Goal: Transaction & Acquisition: Purchase product/service

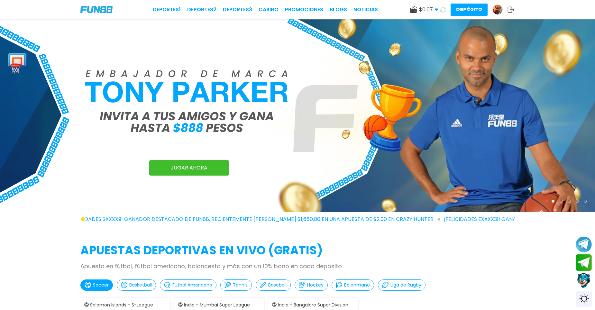
click at [445, 9] on icon at bounding box center [443, 10] width 6 height 6
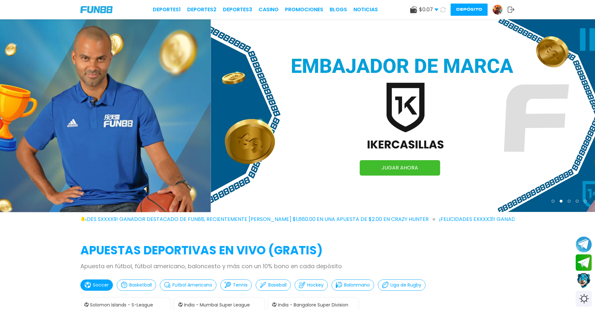
click at [445, 9] on icon at bounding box center [443, 10] width 6 height 6
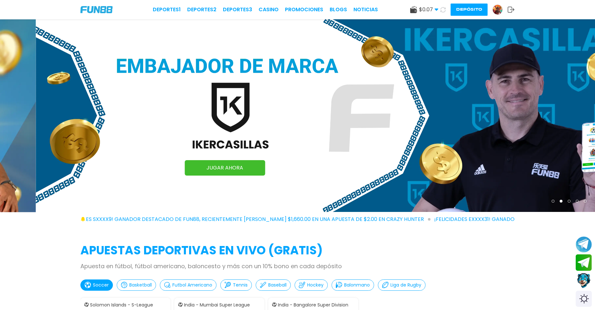
click at [445, 9] on icon at bounding box center [443, 10] width 6 height 6
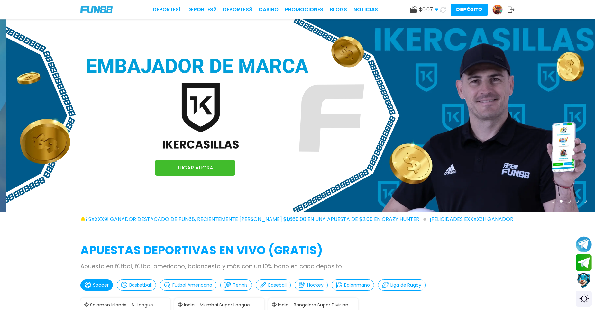
click at [445, 9] on icon at bounding box center [443, 10] width 6 height 6
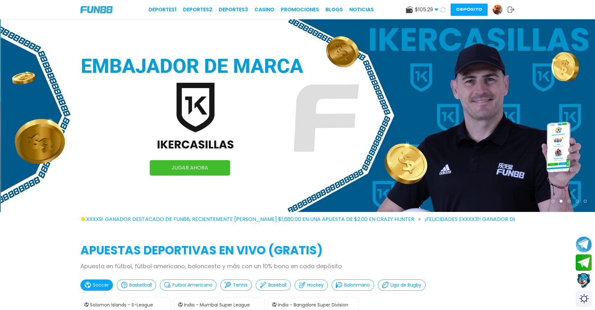
click at [445, 9] on icon at bounding box center [443, 10] width 6 height 6
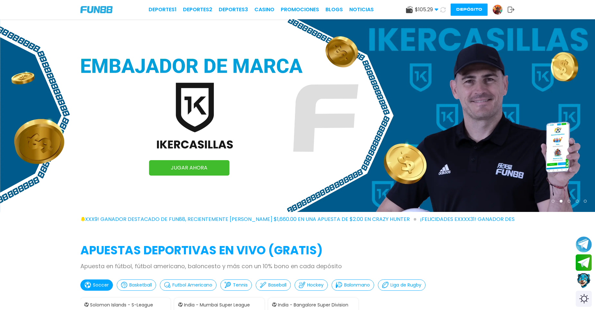
click at [445, 9] on icon at bounding box center [443, 10] width 6 height 6
click at [445, 9] on icon at bounding box center [443, 9] width 5 height 5
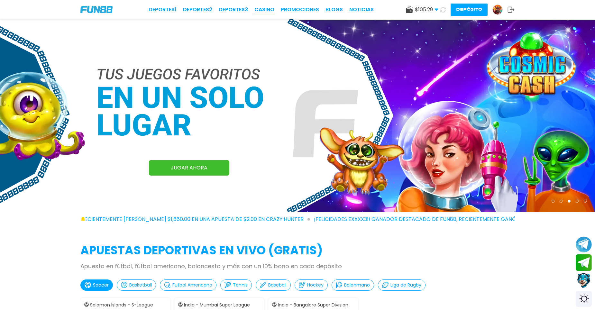
click at [262, 12] on link "CASINO" at bounding box center [265, 10] width 20 height 8
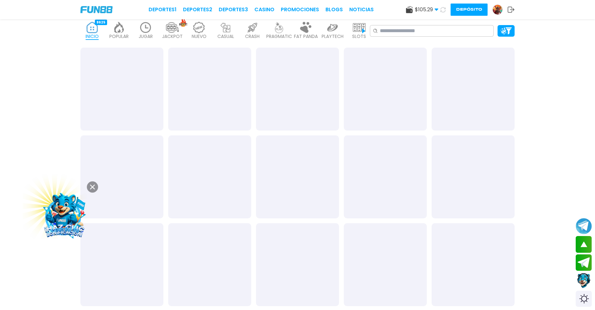
scroll to position [193, 0]
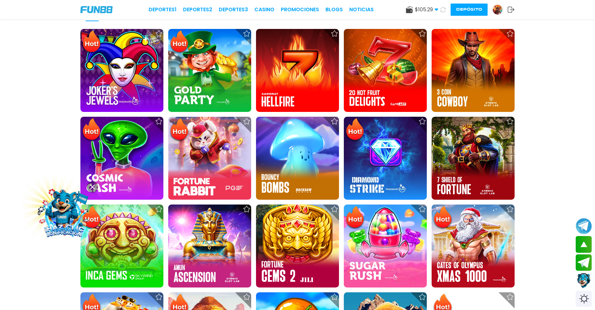
click at [92, 191] on button at bounding box center [92, 187] width 11 height 11
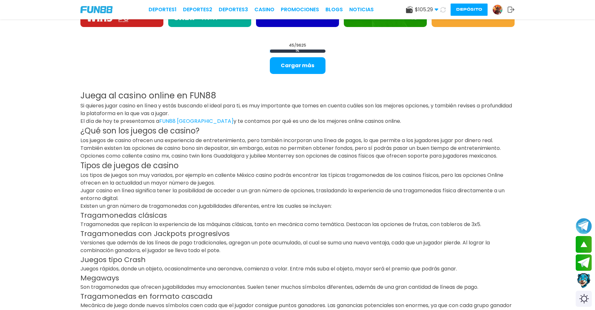
scroll to position [837, 0]
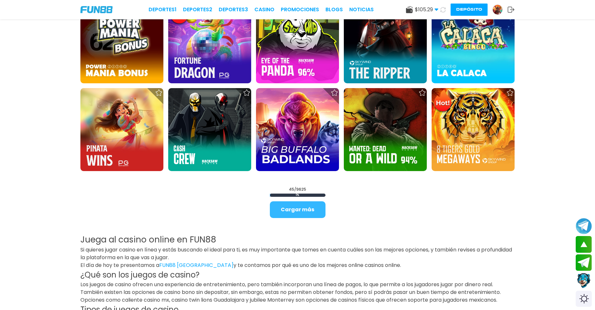
click at [298, 210] on button "Cargar más" at bounding box center [298, 209] width 56 height 17
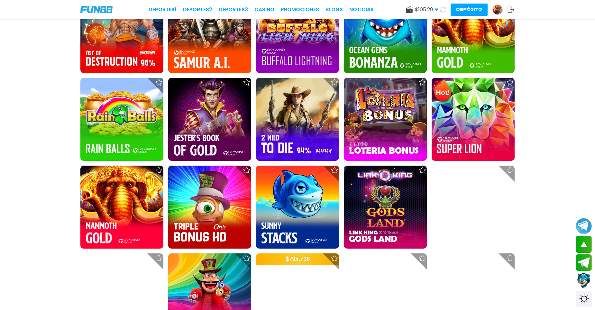
scroll to position [1062, 0]
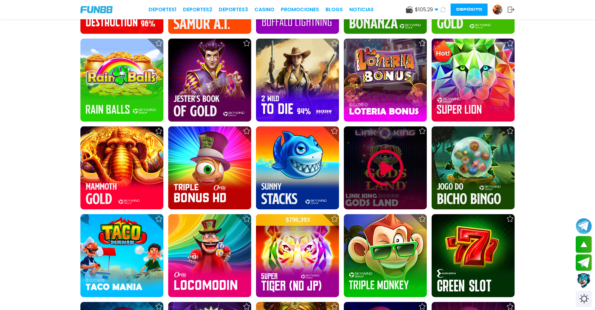
click at [376, 170] on img at bounding box center [385, 168] width 39 height 39
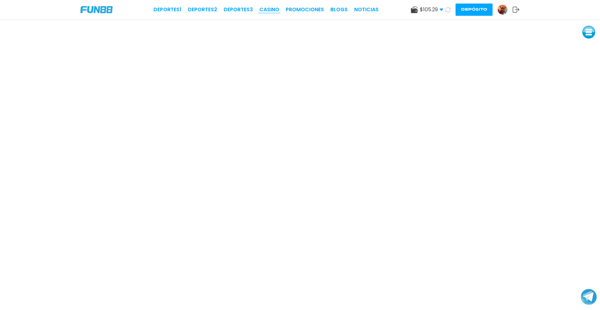
click at [268, 8] on link "CASINO" at bounding box center [269, 10] width 20 height 8
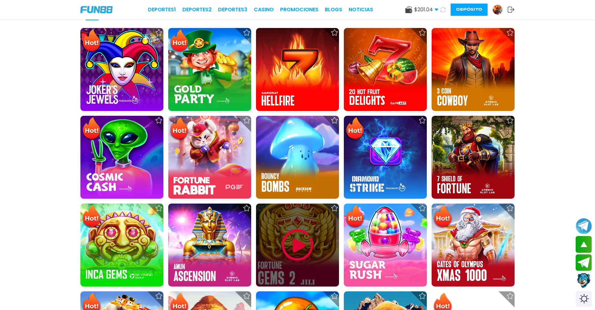
scroll to position [225, 0]
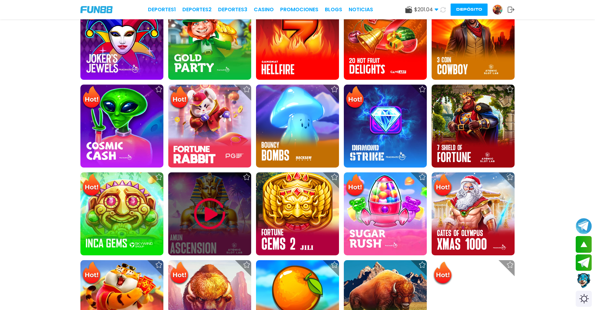
click at [225, 212] on img at bounding box center [210, 214] width 39 height 39
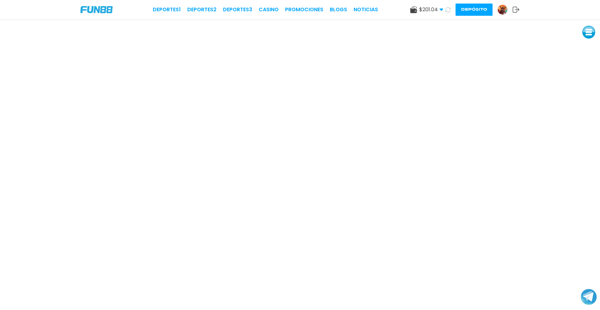
click at [281, 9] on div "Deportes 1 Deportes 2 Deportes 3 CASINO Promociones BLOGS NOTICIAS" at bounding box center [265, 10] width 225 height 8
click at [278, 10] on link "CASINO" at bounding box center [269, 10] width 20 height 8
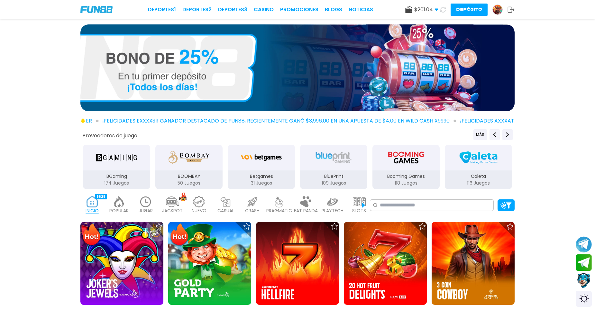
click at [162, 208] on div "JACKPOT 133" at bounding box center [172, 205] width 23 height 26
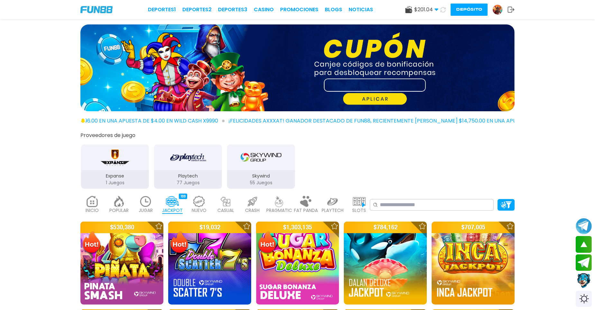
click at [146, 202] on img at bounding box center [145, 201] width 13 height 11
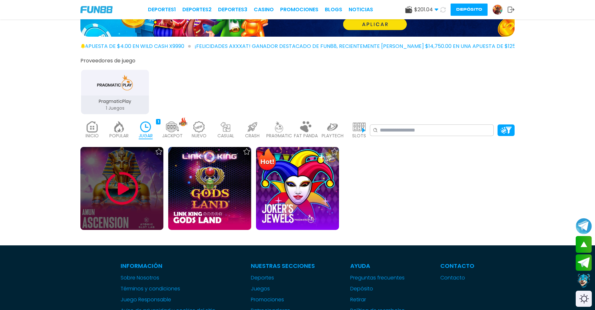
scroll to position [64, 0]
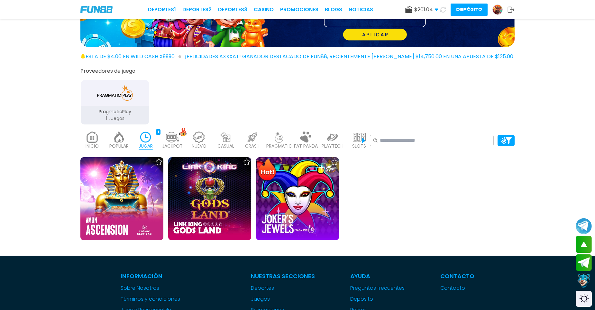
click at [123, 137] on img at bounding box center [119, 137] width 13 height 11
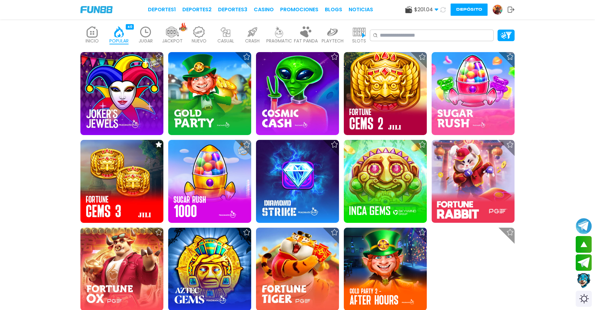
scroll to position [161, 0]
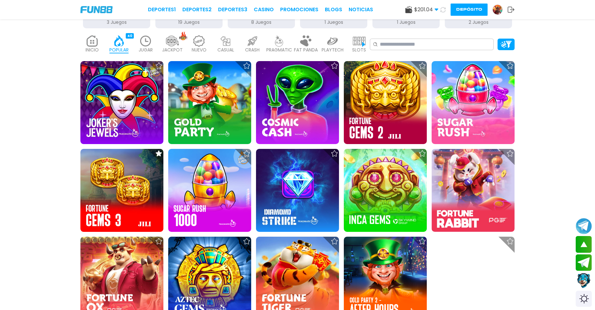
click at [181, 45] on div "JACKPOT 133" at bounding box center [172, 45] width 23 height 26
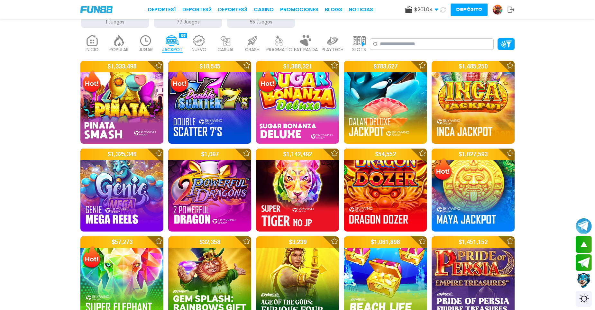
click at [195, 42] on img at bounding box center [199, 40] width 13 height 11
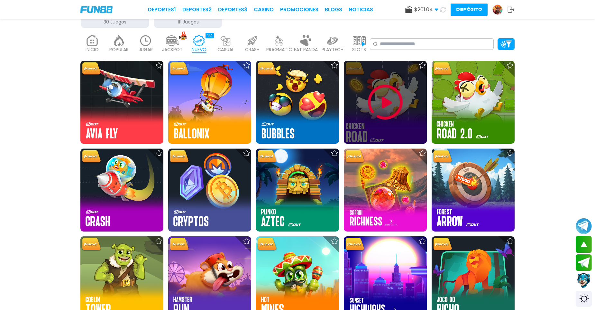
click at [370, 88] on img at bounding box center [385, 102] width 39 height 39
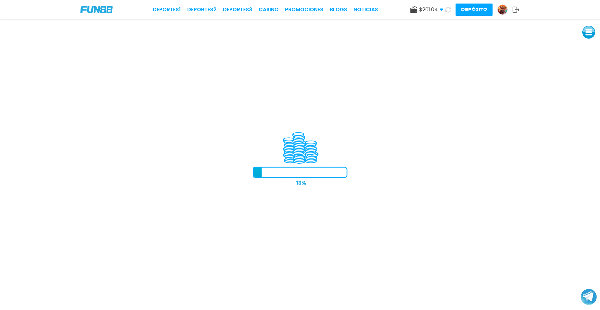
click at [270, 8] on link "CASINO" at bounding box center [269, 10] width 20 height 8
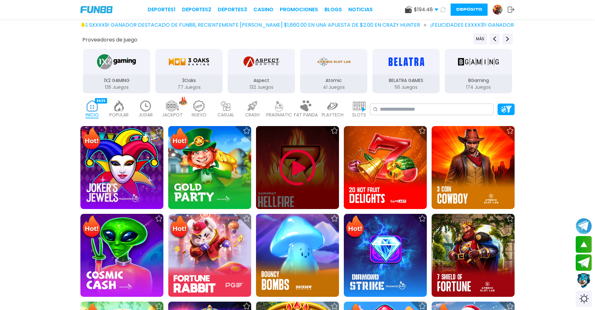
scroll to position [97, 0]
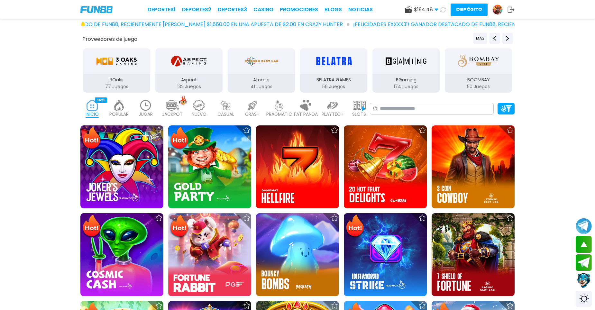
click at [202, 113] on p "NUEVO" at bounding box center [199, 114] width 15 height 7
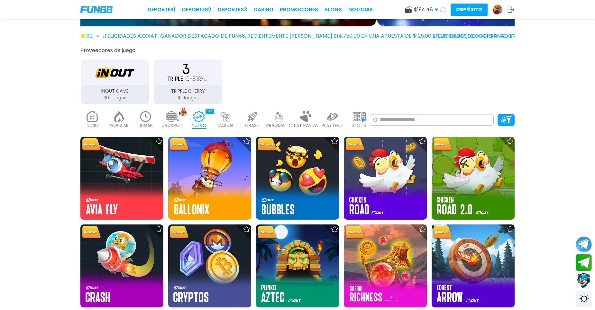
scroll to position [97, 0]
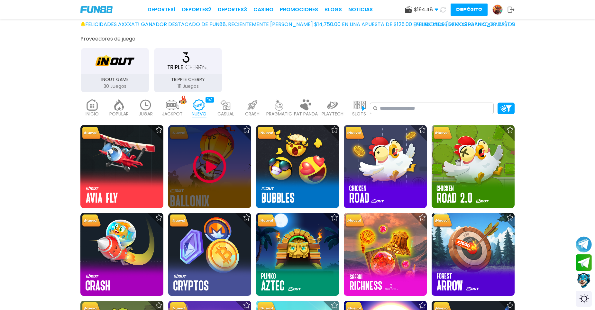
click at [216, 167] on img at bounding box center [210, 166] width 39 height 39
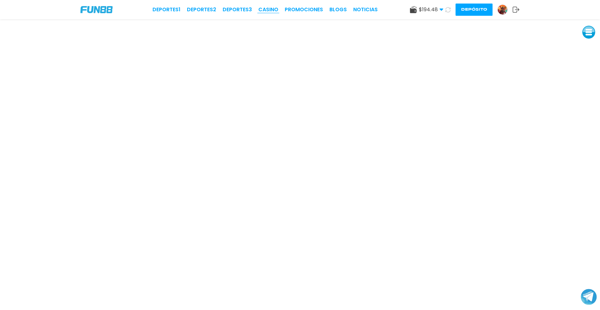
click at [268, 12] on link "CASINO" at bounding box center [268, 10] width 20 height 8
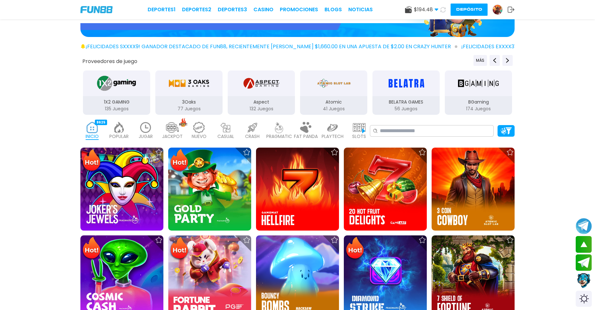
scroll to position [64, 0]
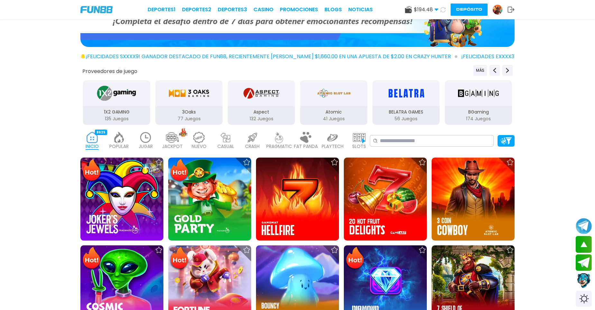
click at [279, 145] on p "PRAGMATIC" at bounding box center [279, 146] width 26 height 7
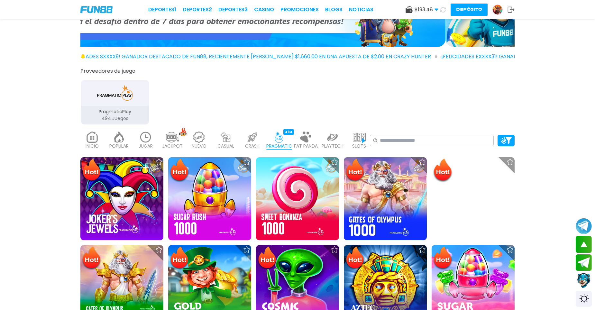
click at [247, 139] on img at bounding box center [252, 137] width 13 height 11
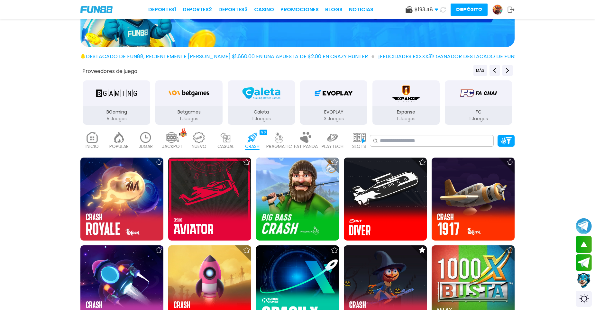
click at [223, 139] on img at bounding box center [225, 137] width 13 height 11
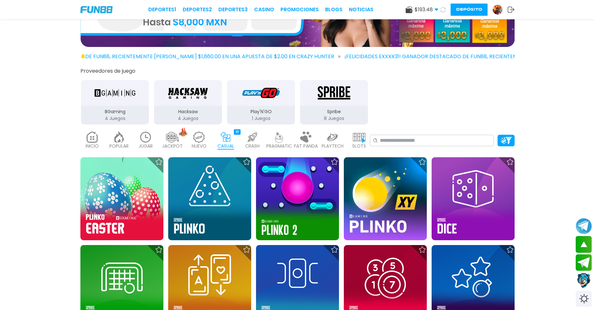
click at [204, 143] on p "NUEVO" at bounding box center [199, 146] width 15 height 7
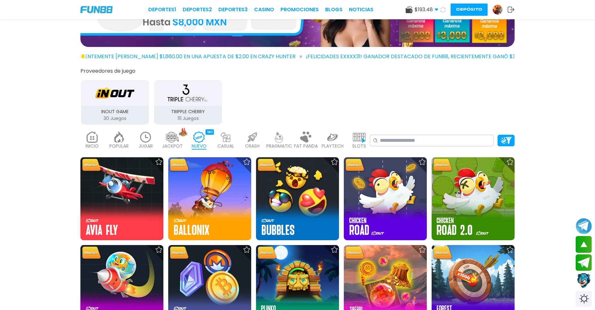
click at [303, 135] on img at bounding box center [306, 137] width 13 height 11
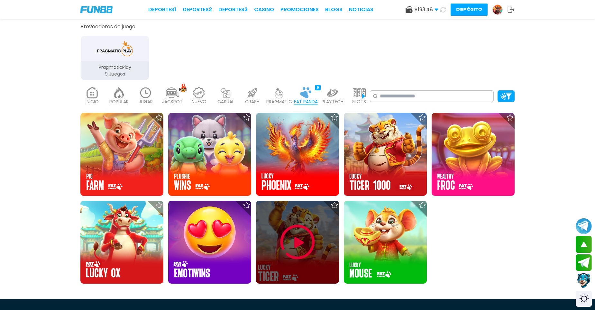
scroll to position [129, 0]
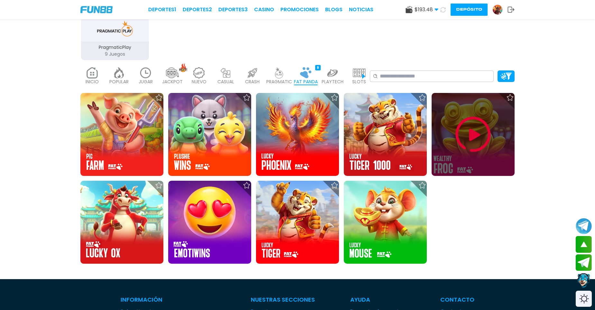
click at [488, 134] on img at bounding box center [473, 134] width 39 height 39
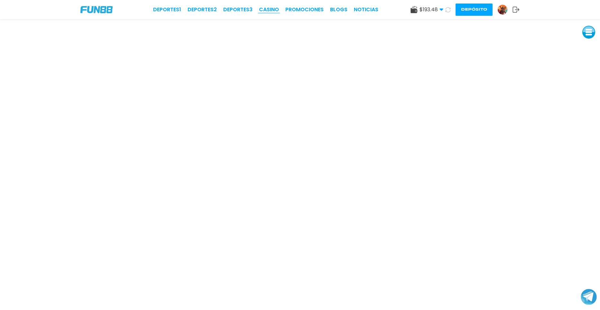
click at [275, 6] on link "CASINO" at bounding box center [269, 10] width 20 height 8
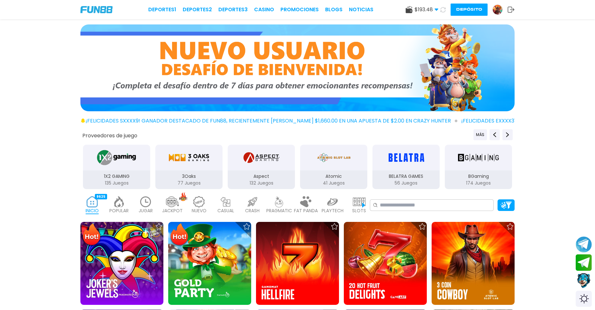
click at [444, 8] on icon at bounding box center [443, 9] width 5 height 5
click at [444, 8] on icon at bounding box center [443, 10] width 6 height 6
click at [444, 8] on icon at bounding box center [443, 9] width 5 height 5
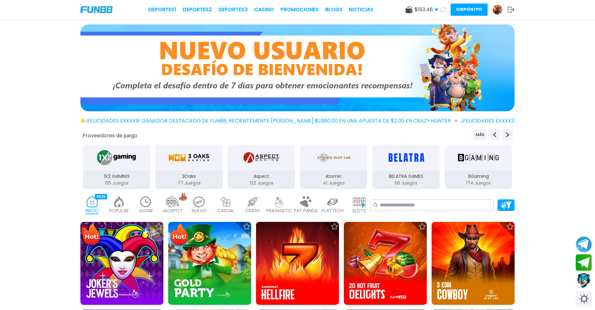
click at [444, 8] on icon at bounding box center [443, 10] width 6 height 6
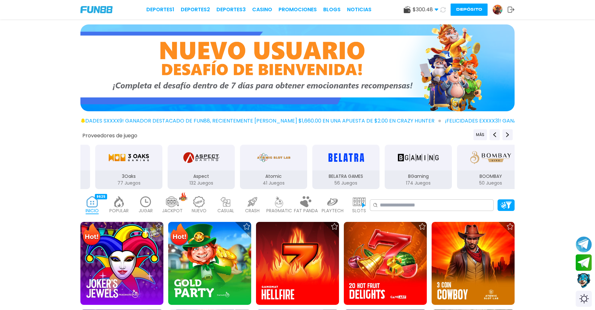
click at [569, 55] on div at bounding box center [297, 68] width 595 height 89
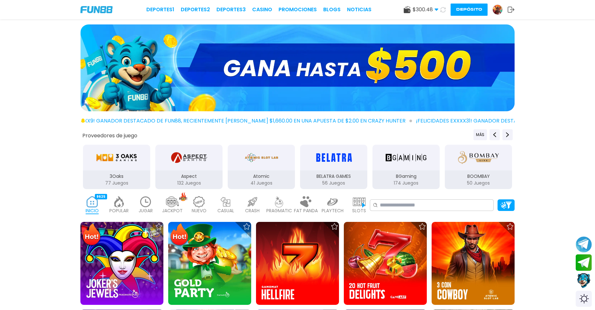
click at [443, 9] on icon at bounding box center [443, 9] width 7 height 7
click at [443, 9] on icon at bounding box center [443, 10] width 6 height 6
click at [443, 9] on icon at bounding box center [443, 9] width 5 height 5
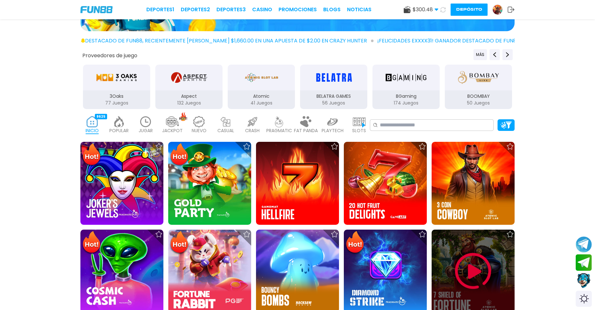
scroll to position [97, 0]
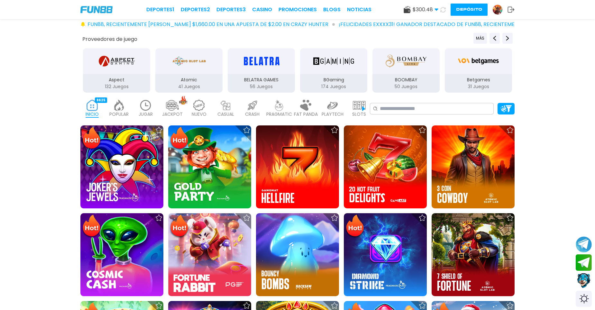
click at [176, 108] on img at bounding box center [172, 105] width 13 height 11
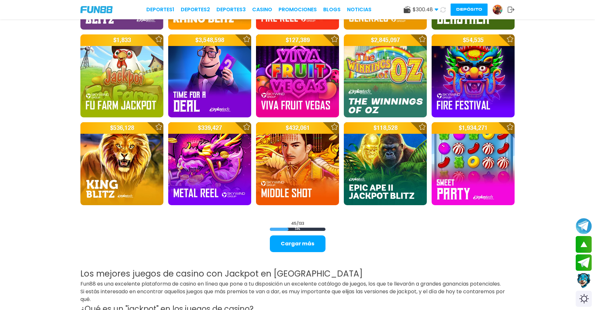
scroll to position [805, 0]
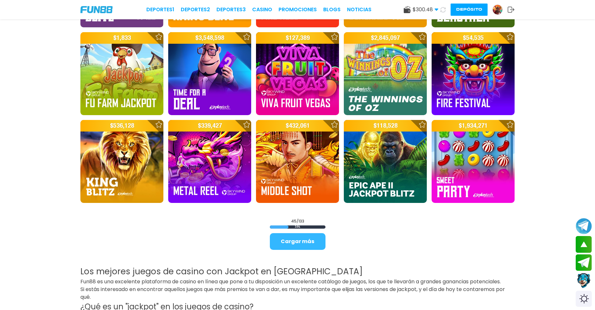
click at [295, 240] on button "Cargar más" at bounding box center [298, 241] width 56 height 17
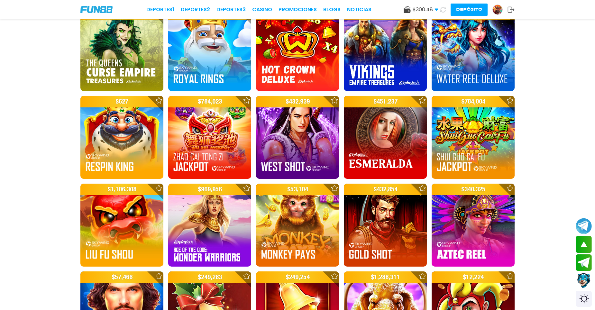
scroll to position [1094, 0]
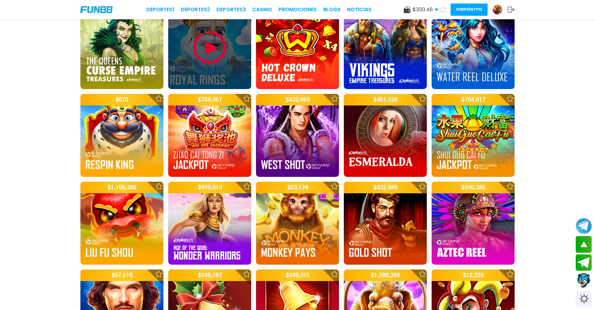
click at [173, 41] on div at bounding box center [209, 47] width 83 height 83
